Goal: Task Accomplishment & Management: Use online tool/utility

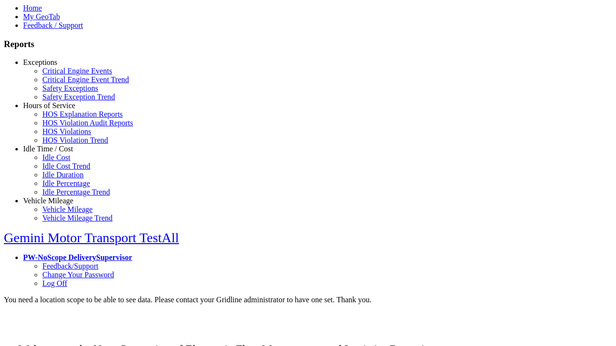
click at [55, 66] on link "Exceptions" at bounding box center [40, 62] width 34 height 8
click at [63, 75] on link "Critical Engine Events" at bounding box center [77, 71] width 70 height 8
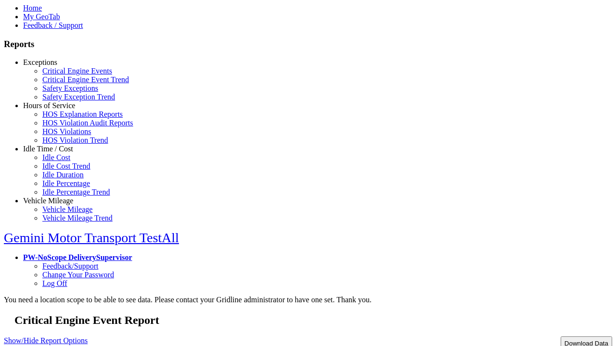
type input "*********"
click at [565, 337] on button "Download Data" at bounding box center [586, 344] width 51 height 14
